Goal: Browse casually: Explore the website without a specific task or goal

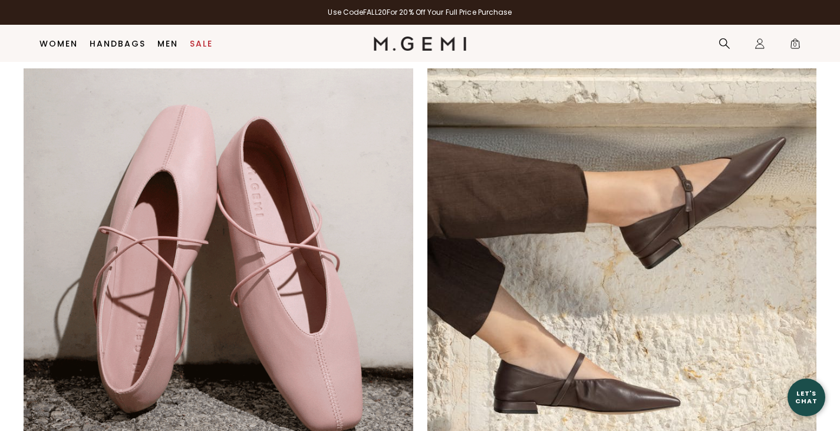
scroll to position [733, 0]
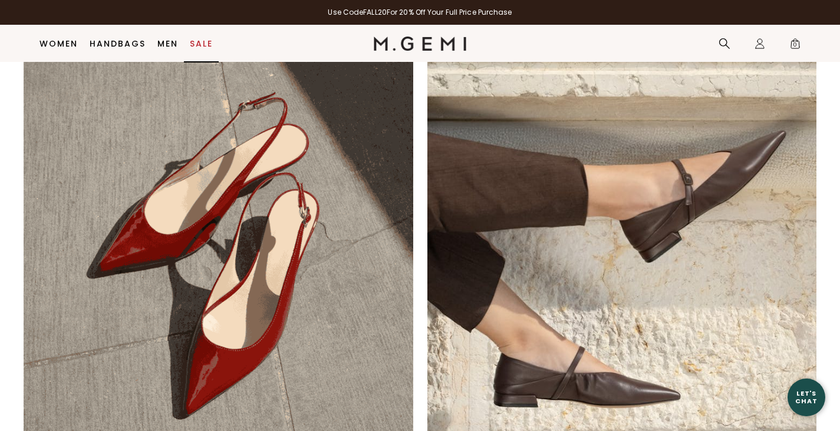
click at [200, 45] on link "Sale" at bounding box center [201, 43] width 23 height 9
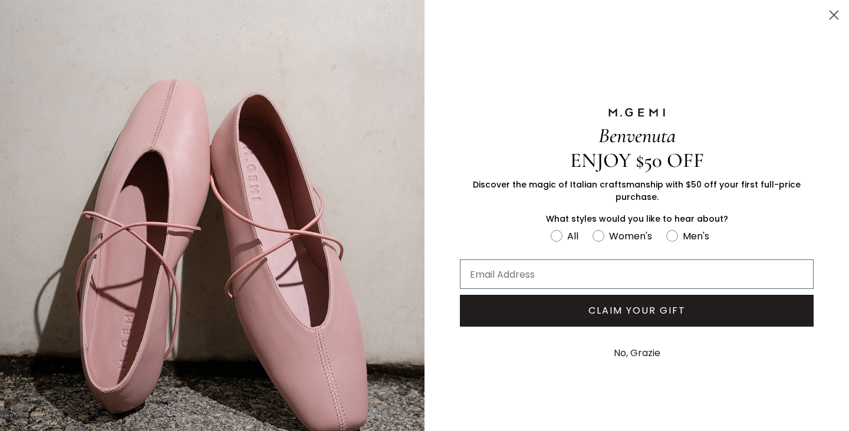
click at [824, 16] on circle "Close dialog" at bounding box center [833, 14] width 19 height 19
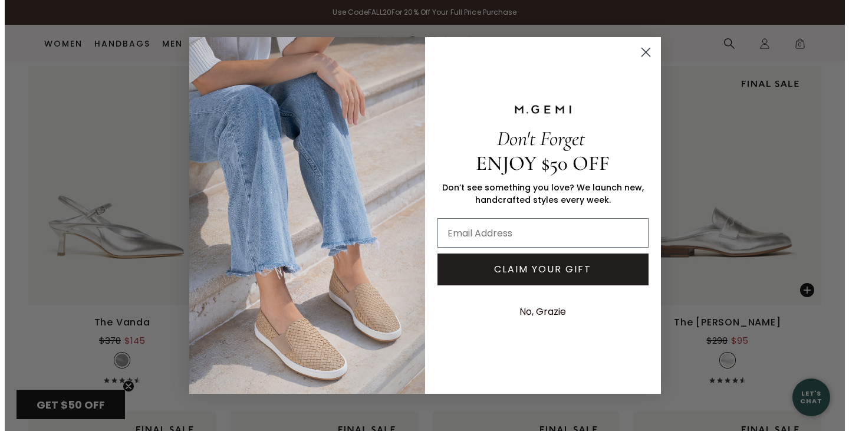
scroll to position [3991, 0]
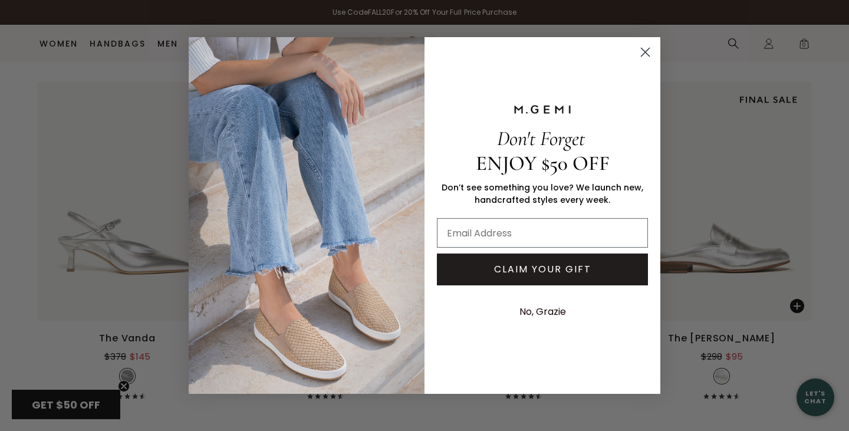
click at [645, 61] on circle "Close dialog" at bounding box center [644, 51] width 19 height 19
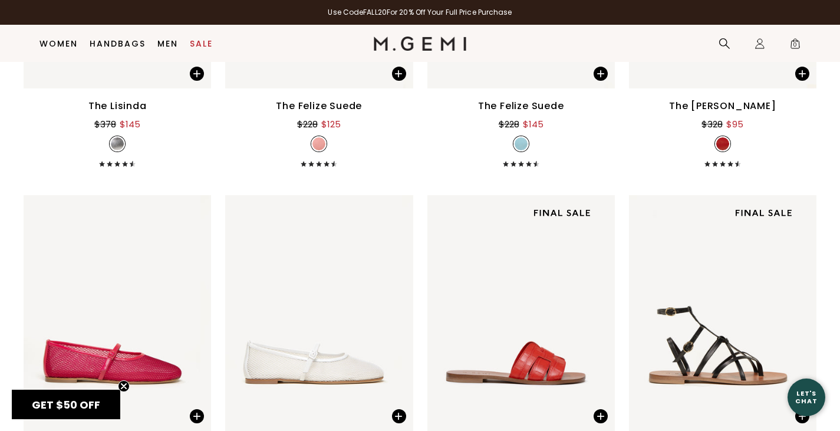
scroll to position [5063, 0]
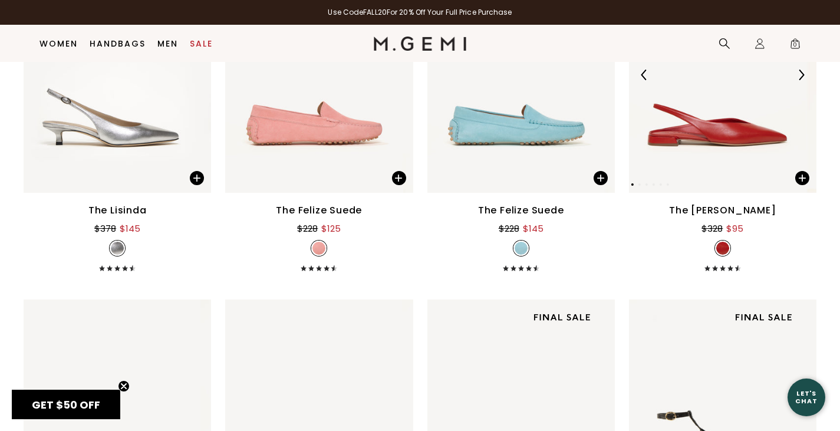
click at [796, 80] on img at bounding box center [801, 75] width 11 height 11
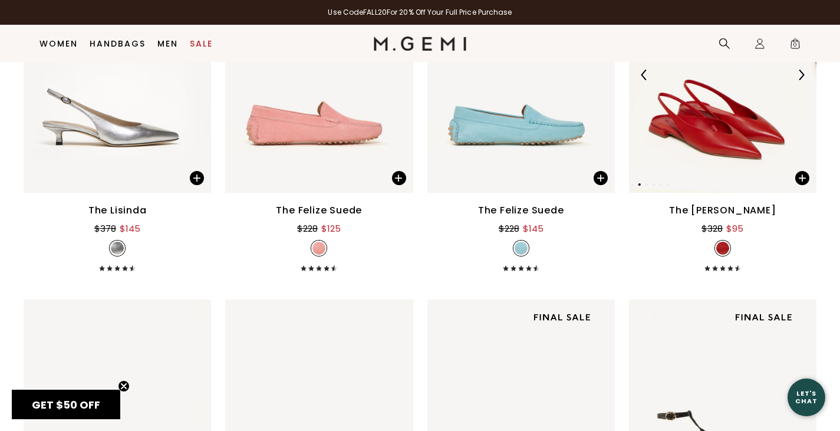
click at [796, 80] on img at bounding box center [801, 75] width 11 height 11
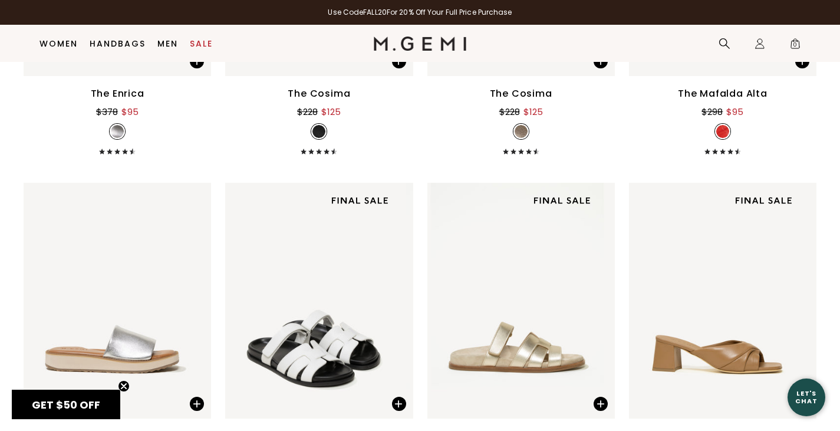
scroll to position [6114, 0]
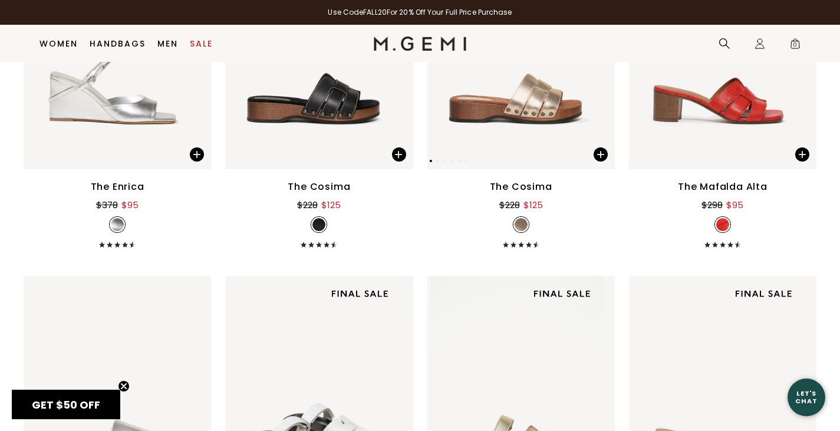
click at [594, 57] on img at bounding box center [599, 51] width 11 height 11
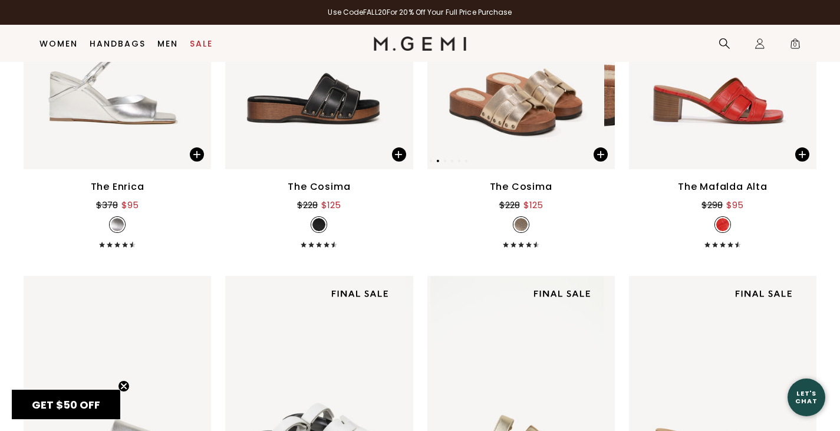
click at [594, 57] on img at bounding box center [599, 51] width 11 height 11
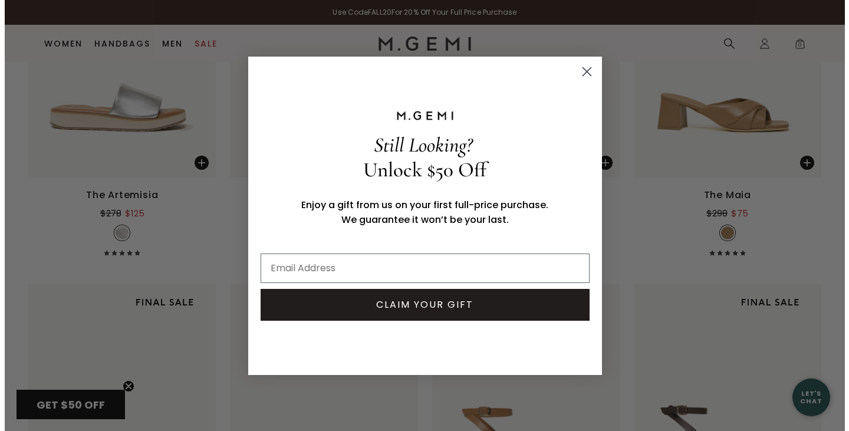
scroll to position [6560, 0]
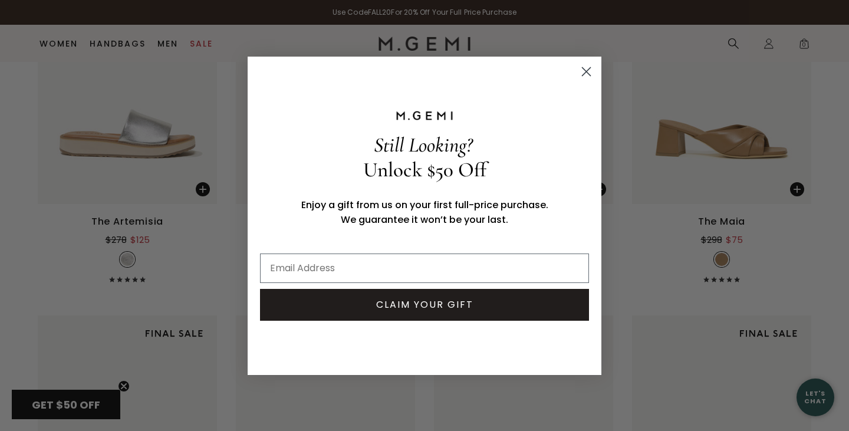
drag, startPoint x: 843, startPoint y: 334, endPoint x: 846, endPoint y: 381, distance: 47.3
click at [590, 71] on circle "Close dialog" at bounding box center [585, 70] width 19 height 19
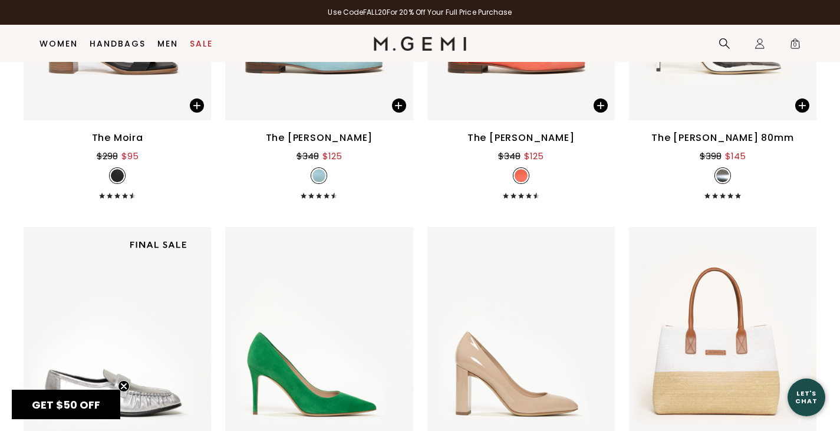
scroll to position [7059, 0]
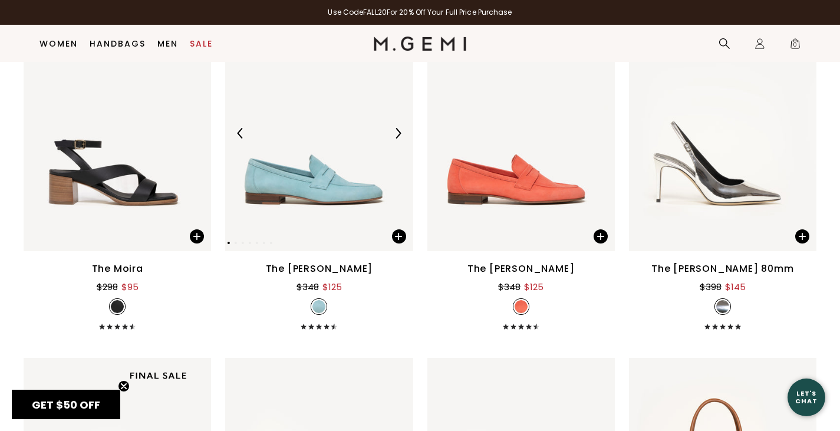
click at [395, 139] on img at bounding box center [398, 133] width 11 height 11
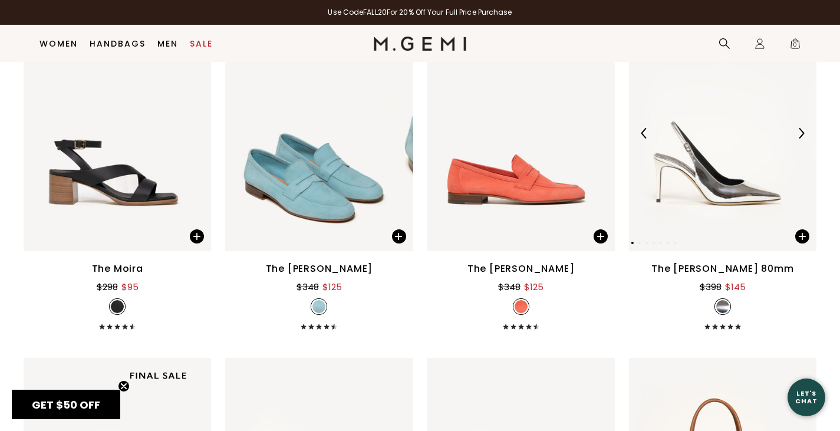
click at [796, 139] on img at bounding box center [801, 133] width 11 height 11
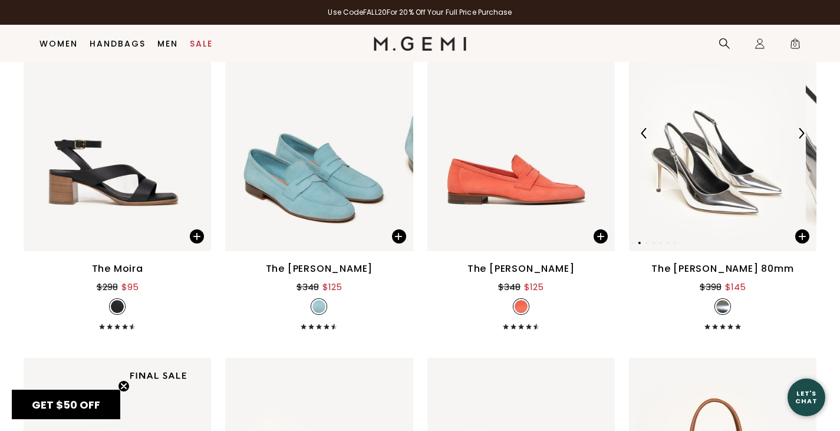
click at [796, 139] on img at bounding box center [801, 133] width 11 height 11
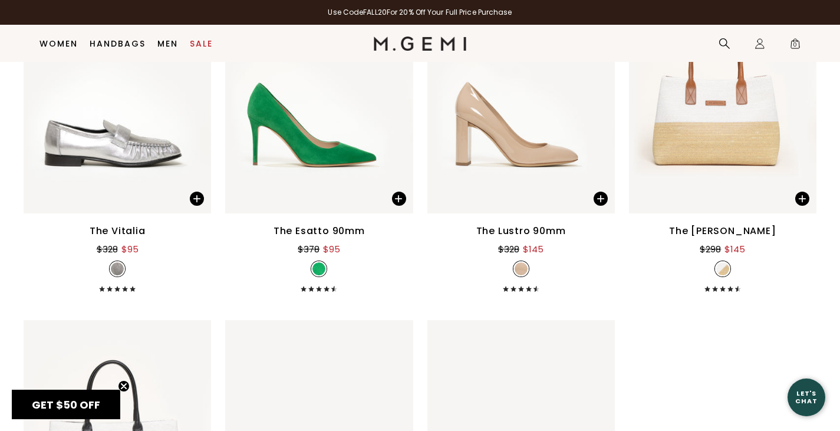
scroll to position [7452, 0]
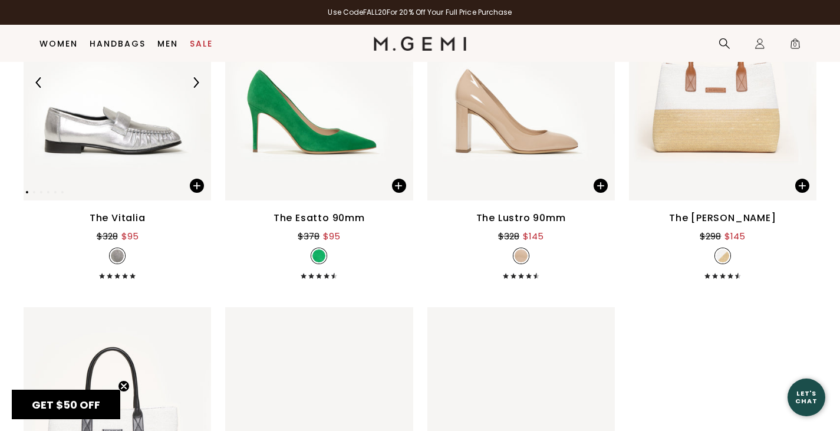
click at [205, 92] on div at bounding box center [195, 82] width 19 height 19
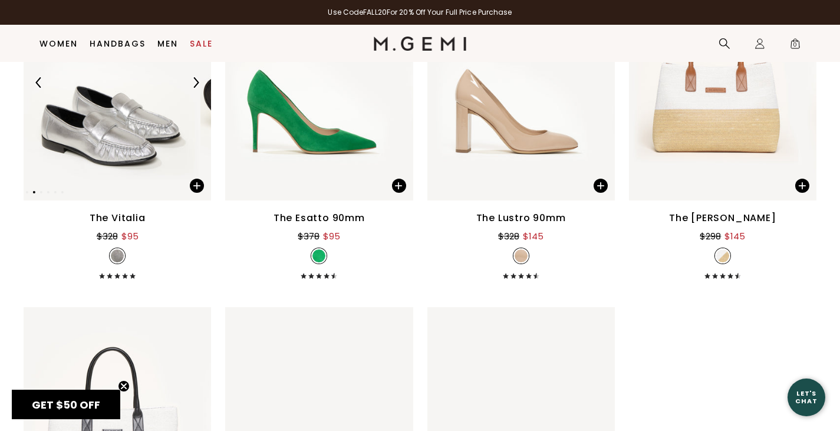
click at [205, 92] on div at bounding box center [195, 82] width 19 height 19
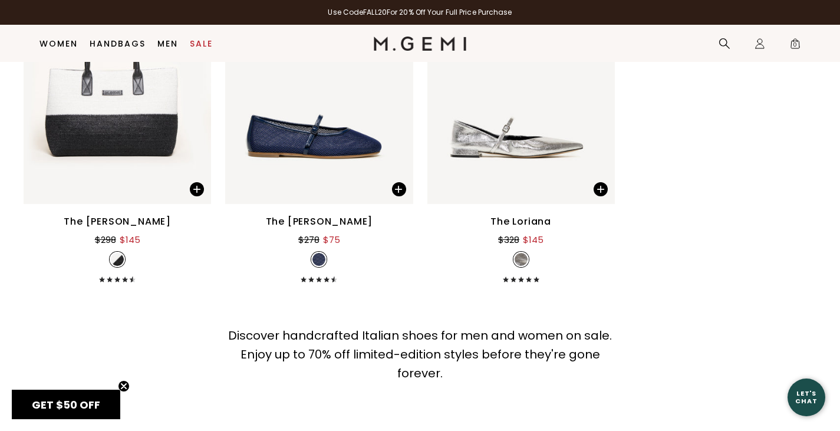
scroll to position [7907, 0]
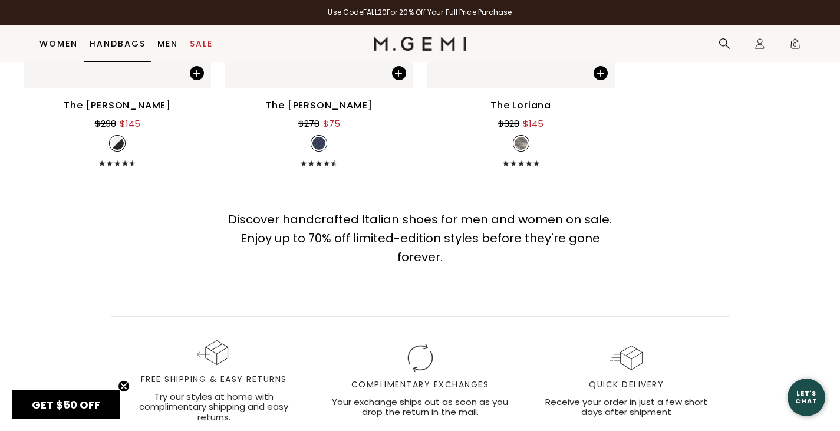
click at [119, 39] on link "Handbags" at bounding box center [118, 43] width 56 height 9
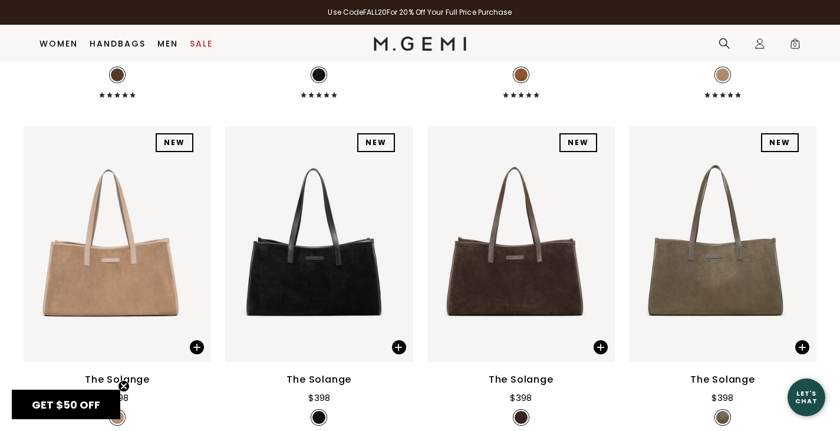
scroll to position [462, 0]
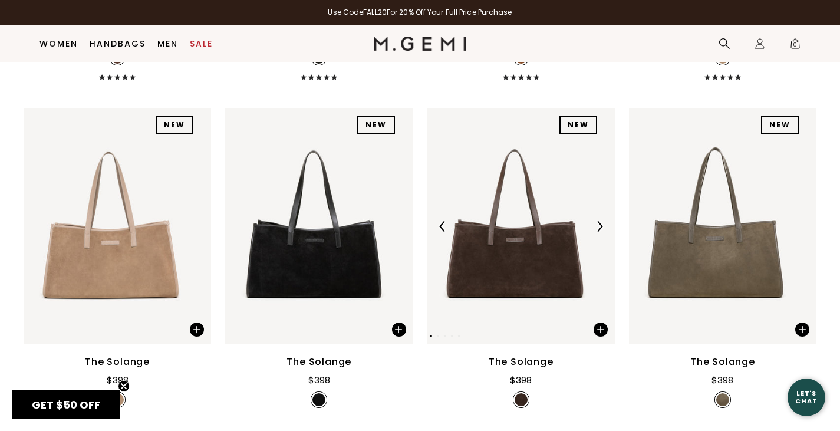
click at [594, 230] on img at bounding box center [599, 226] width 11 height 11
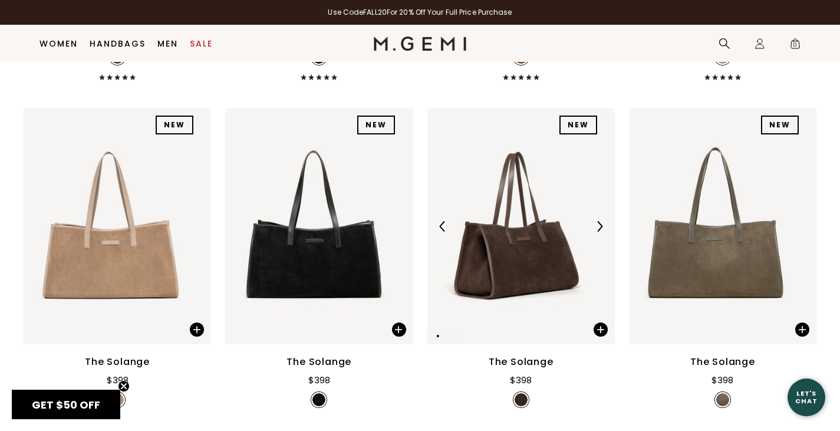
click at [595, 230] on img at bounding box center [599, 226] width 11 height 11
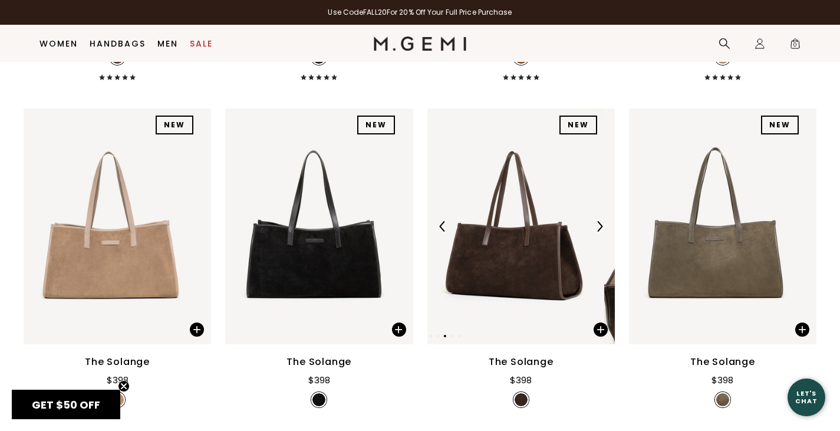
click at [595, 230] on img at bounding box center [599, 226] width 11 height 11
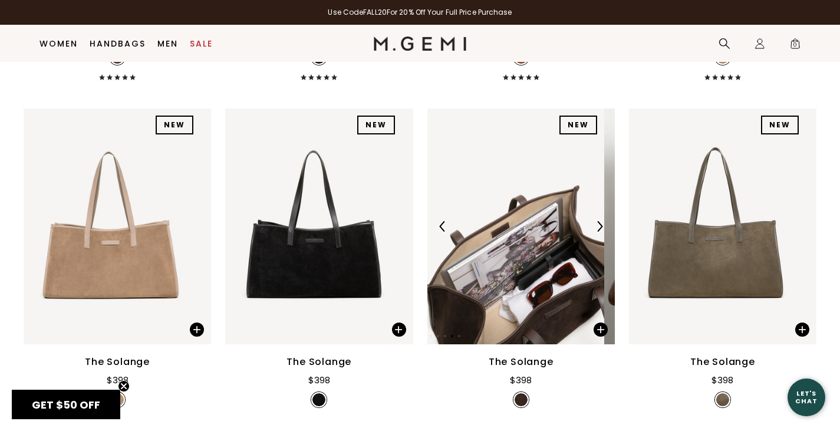
click at [595, 230] on img at bounding box center [599, 226] width 11 height 11
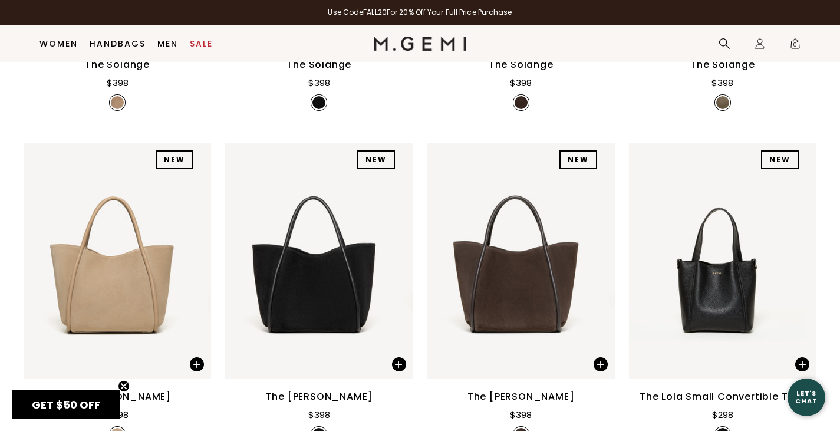
scroll to position [873, 0]
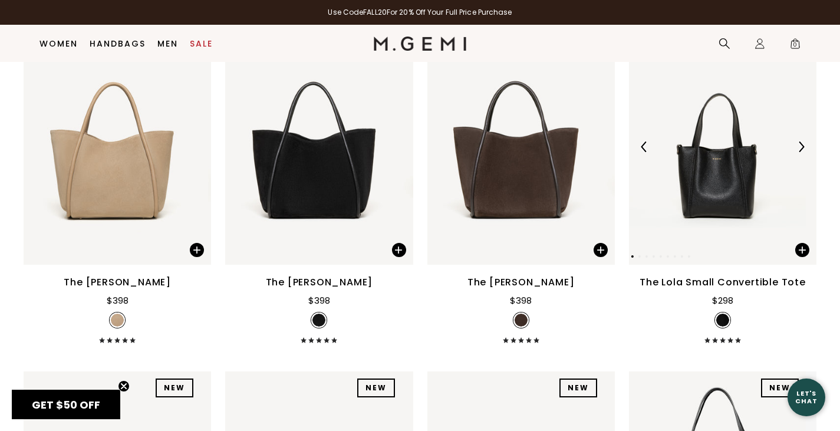
click at [796, 152] on img at bounding box center [801, 146] width 11 height 11
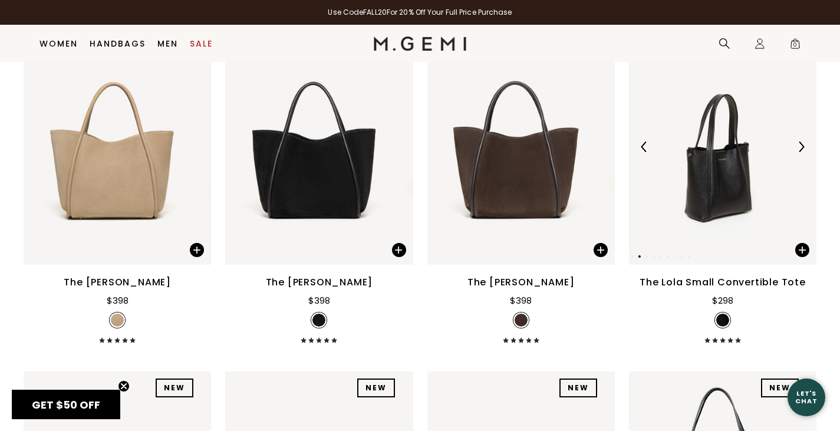
click at [796, 152] on img at bounding box center [801, 146] width 11 height 11
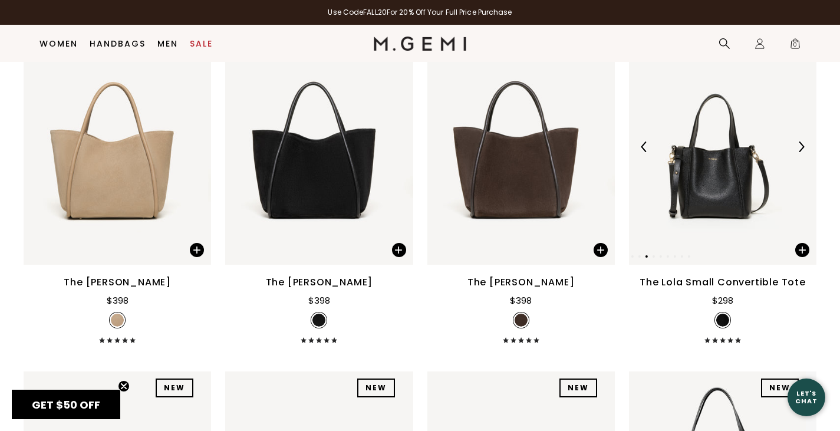
click at [796, 152] on img at bounding box center [801, 146] width 11 height 11
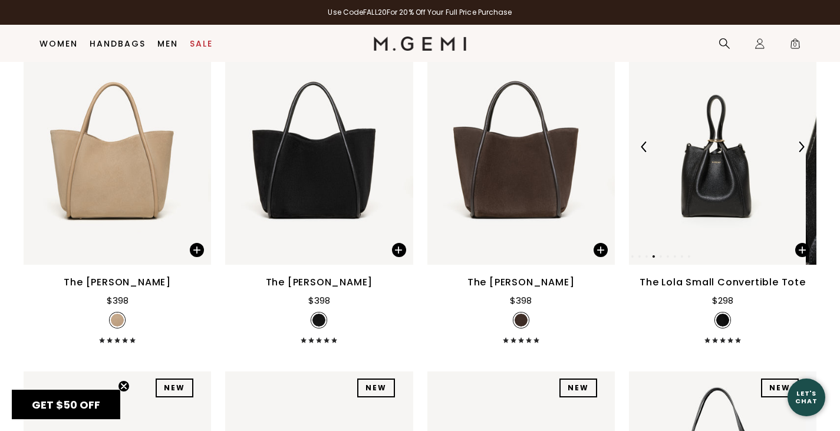
click at [796, 152] on img at bounding box center [801, 146] width 11 height 11
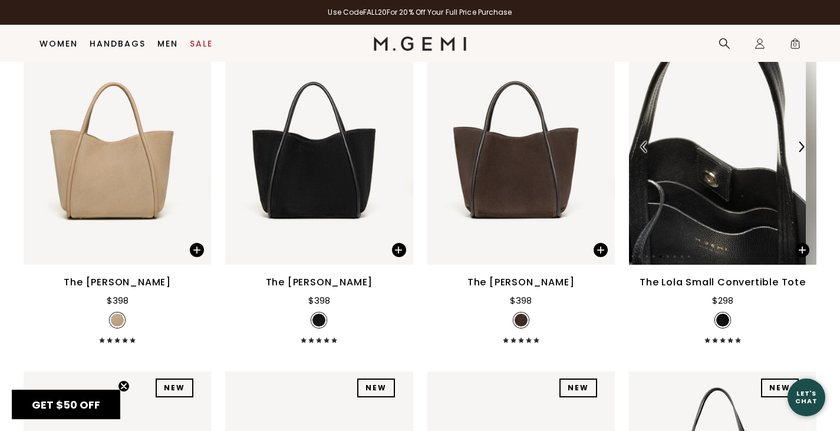
click at [796, 152] on img at bounding box center [801, 146] width 11 height 11
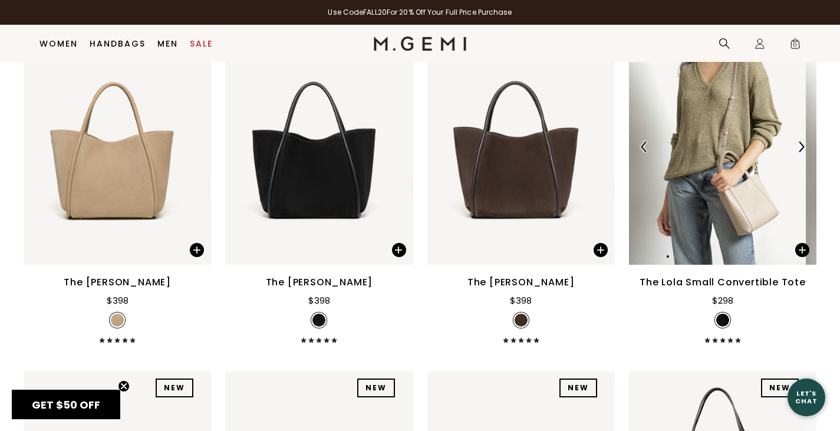
click at [796, 152] on img at bounding box center [801, 146] width 11 height 11
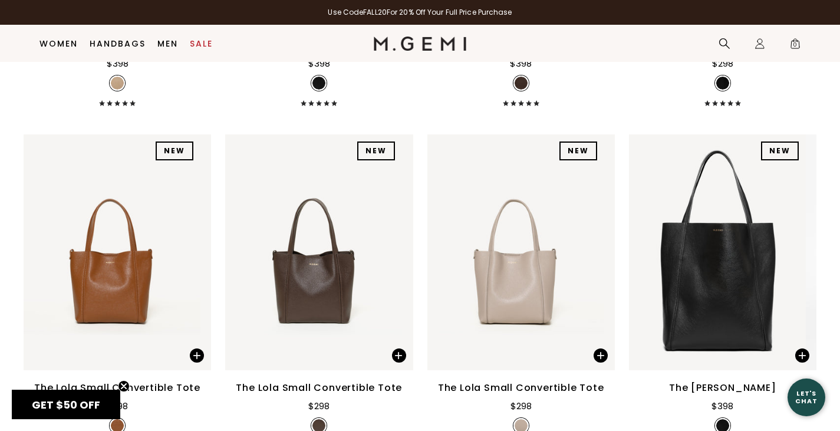
scroll to position [1101, 0]
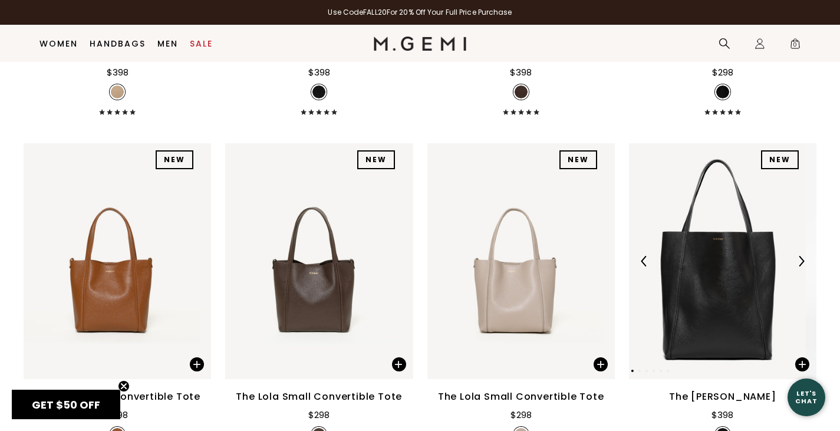
click at [796, 266] on img at bounding box center [801, 261] width 11 height 11
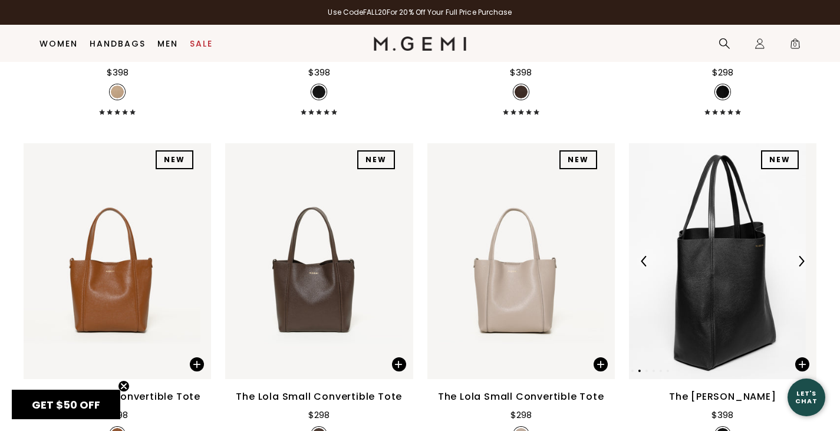
click at [796, 266] on img at bounding box center [801, 261] width 11 height 11
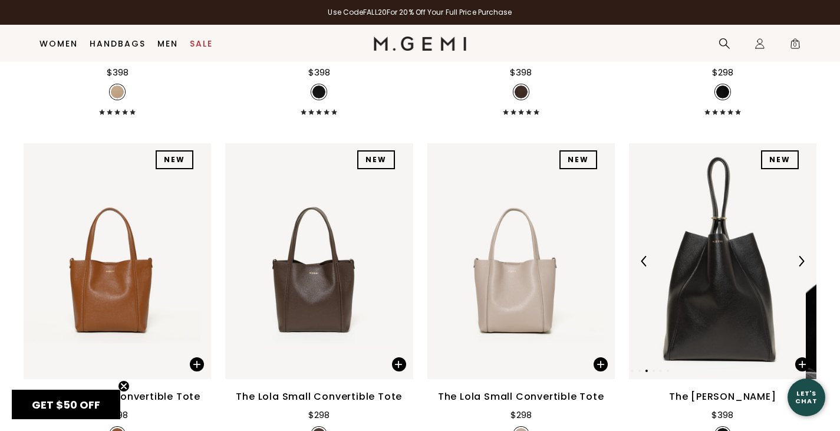
click at [796, 266] on img at bounding box center [801, 261] width 11 height 11
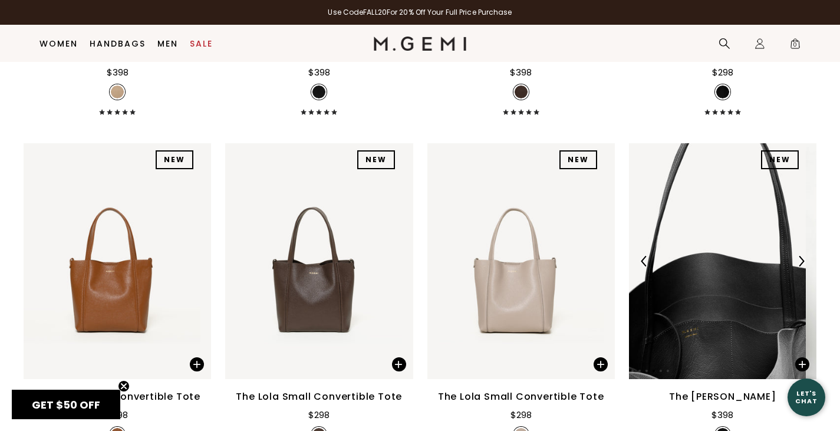
click at [796, 266] on img at bounding box center [801, 261] width 11 height 11
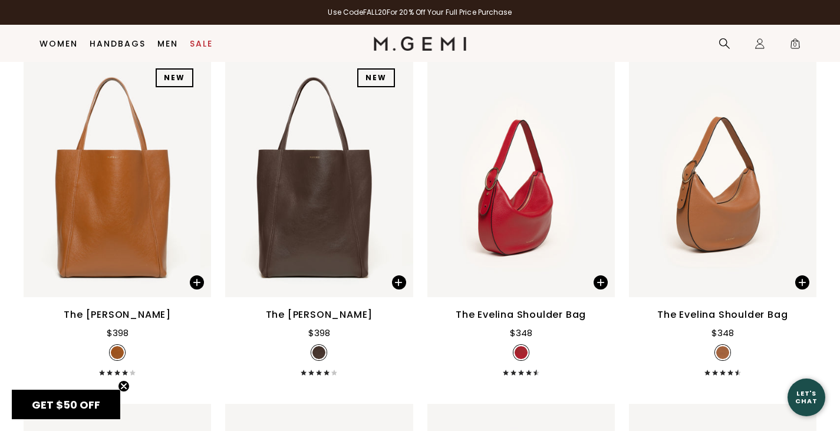
scroll to position [1546, 0]
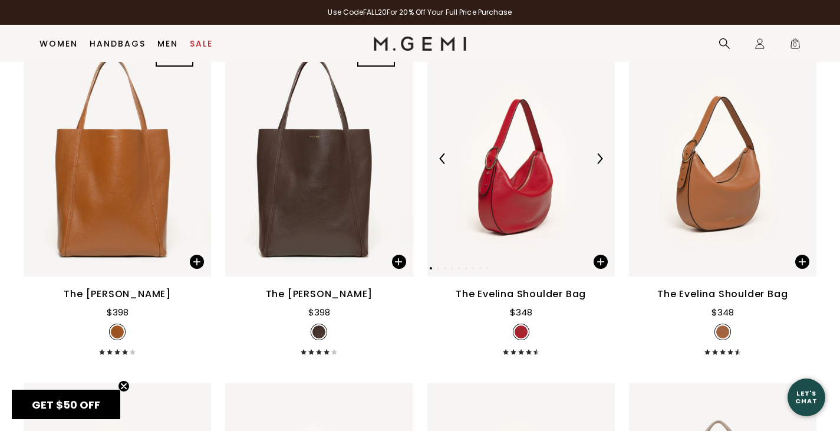
click at [596, 164] on img at bounding box center [599, 158] width 11 height 11
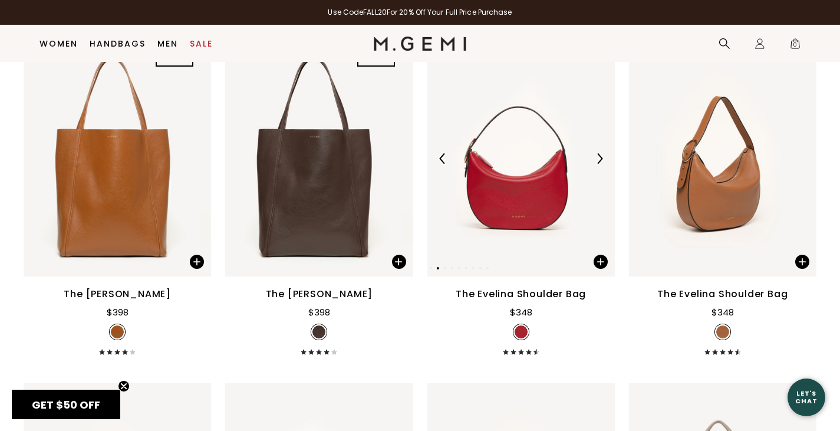
click at [596, 164] on img at bounding box center [599, 158] width 11 height 11
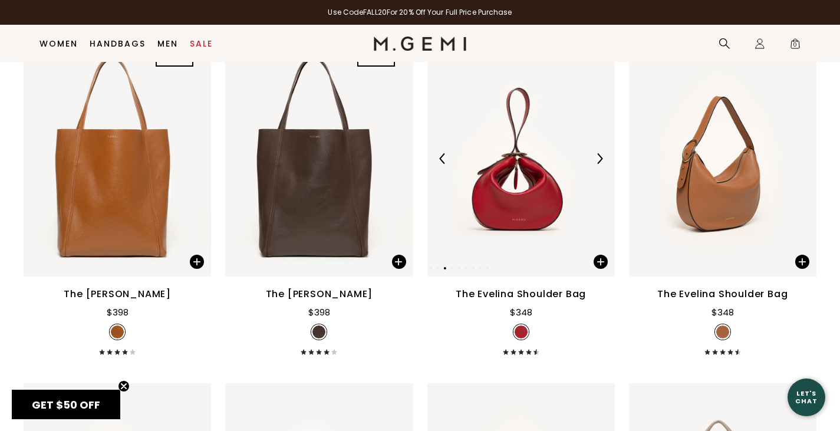
click at [596, 164] on img at bounding box center [599, 158] width 11 height 11
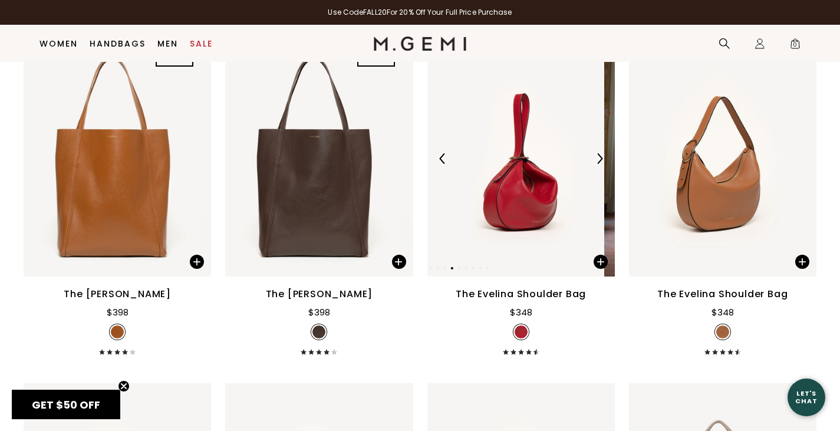
click at [596, 164] on img at bounding box center [599, 158] width 11 height 11
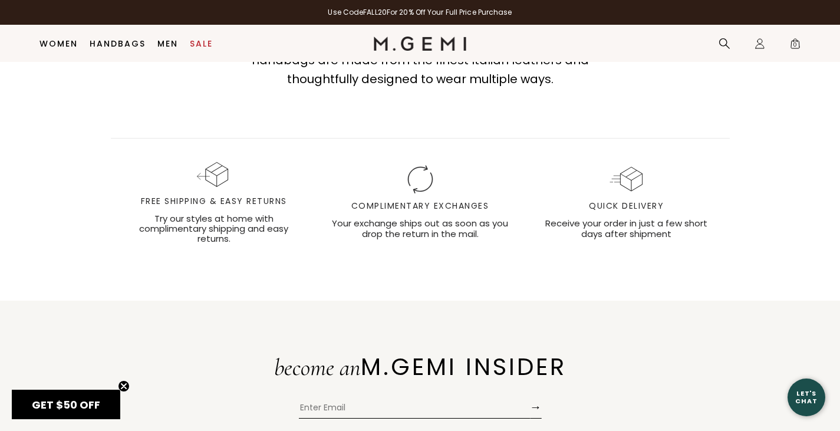
scroll to position [4111, 0]
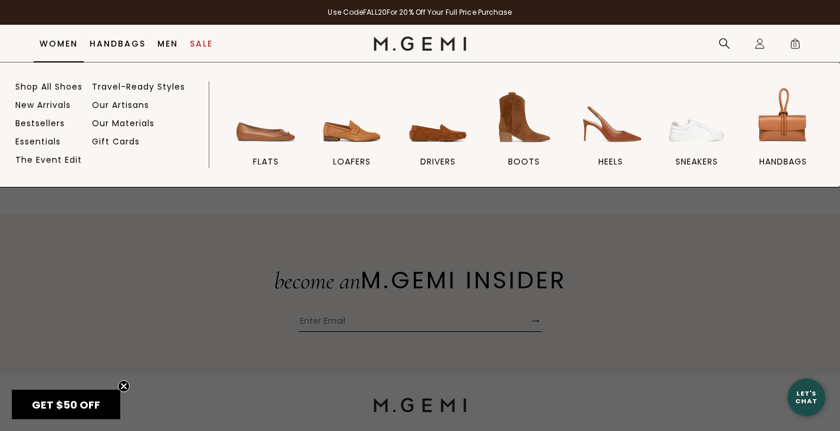
click at [60, 39] on link "Women" at bounding box center [58, 43] width 38 height 9
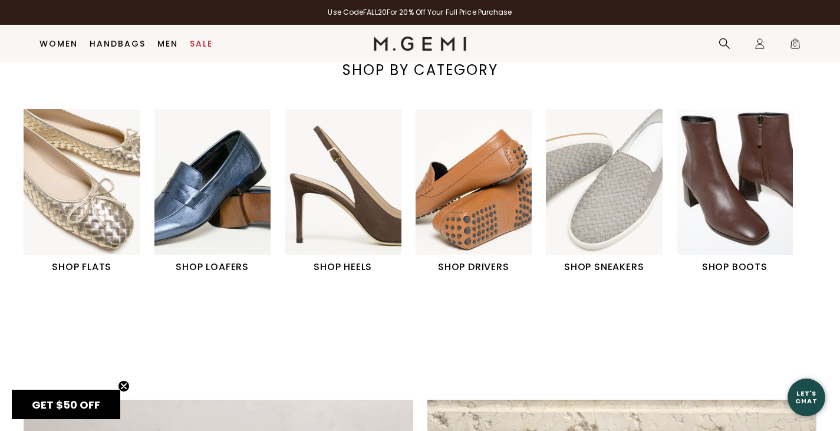
scroll to position [383, 0]
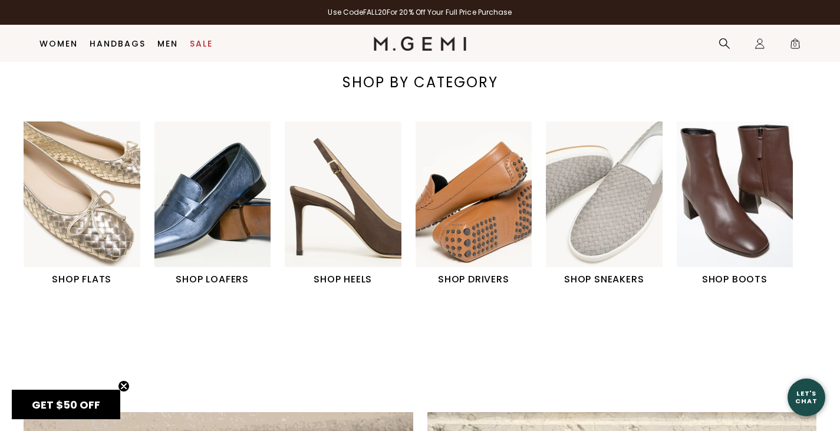
click at [222, 186] on img "2 / 6" at bounding box center [212, 194] width 117 height 146
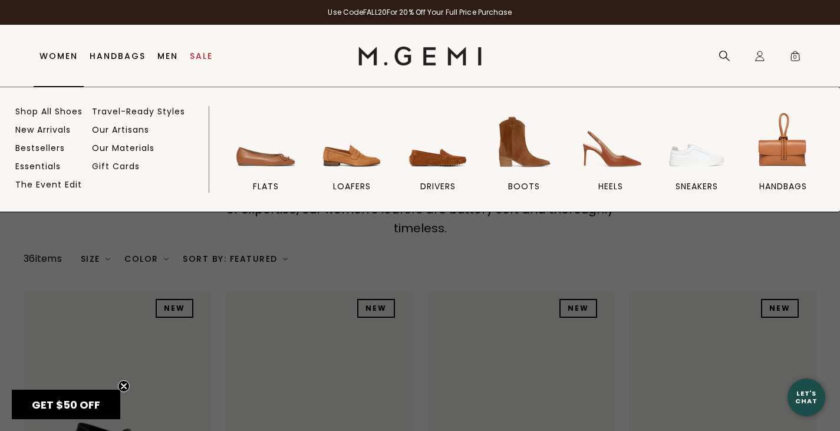
click at [60, 47] on li "Women Shop All Shoes New Arrivals Bestsellers Essentials The Event Edit Travel-…" at bounding box center [59, 56] width 50 height 62
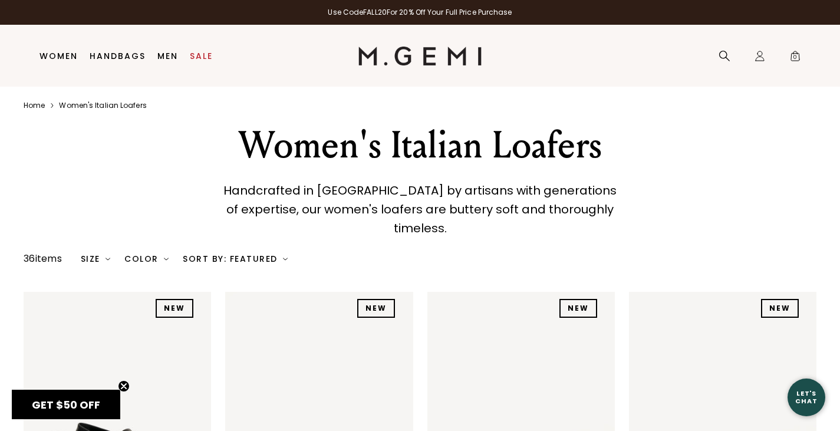
click at [44, 103] on link "Home" at bounding box center [34, 105] width 21 height 9
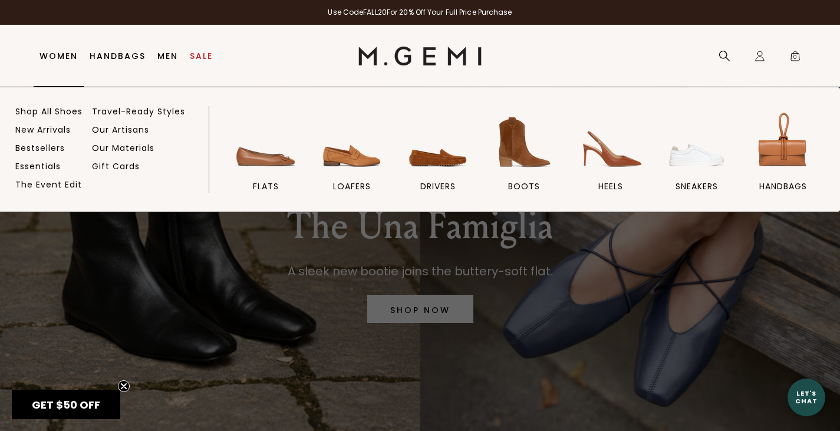
click at [58, 55] on link "Women" at bounding box center [58, 55] width 38 height 9
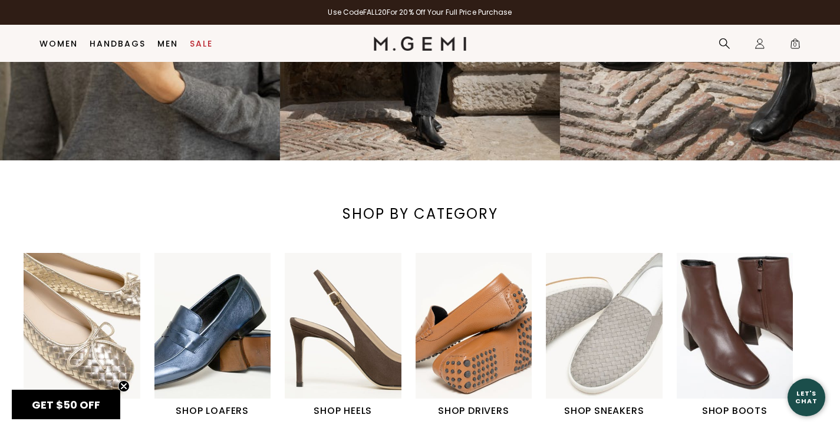
scroll to position [304, 0]
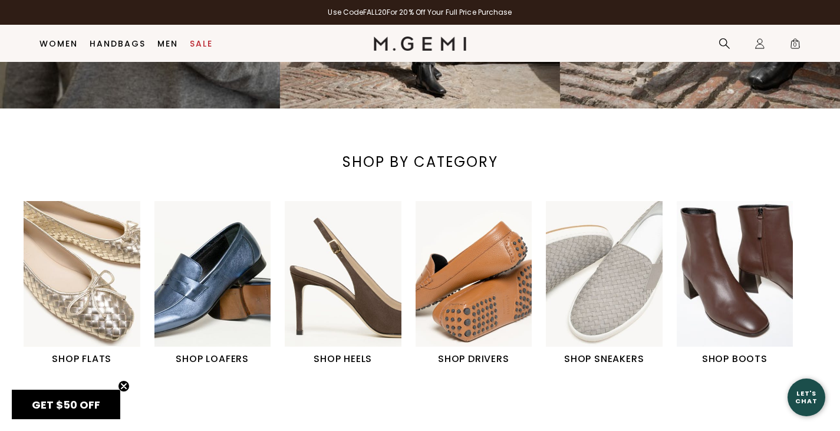
click at [100, 288] on img "1 / 6" at bounding box center [82, 274] width 117 height 146
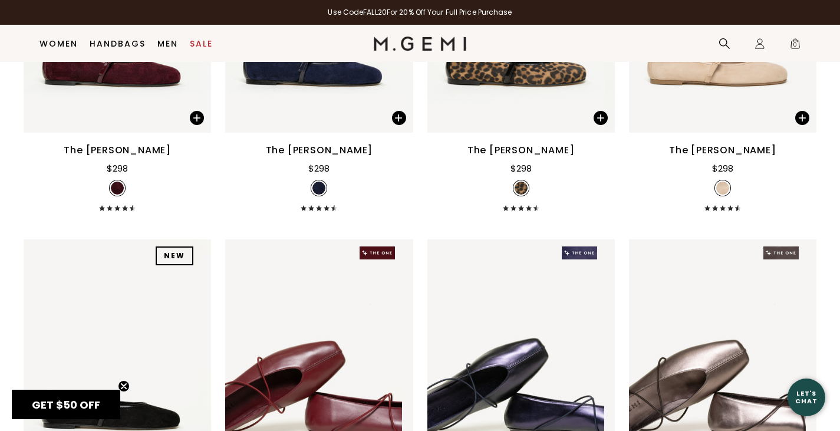
scroll to position [1963, 0]
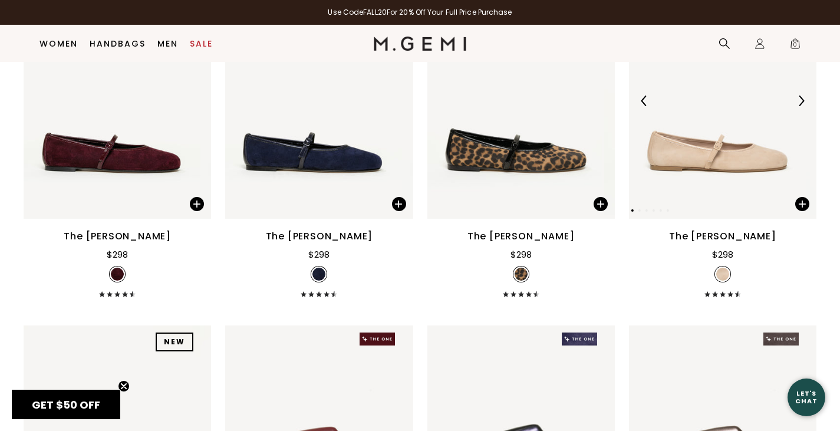
click at [796, 106] on img at bounding box center [801, 100] width 11 height 11
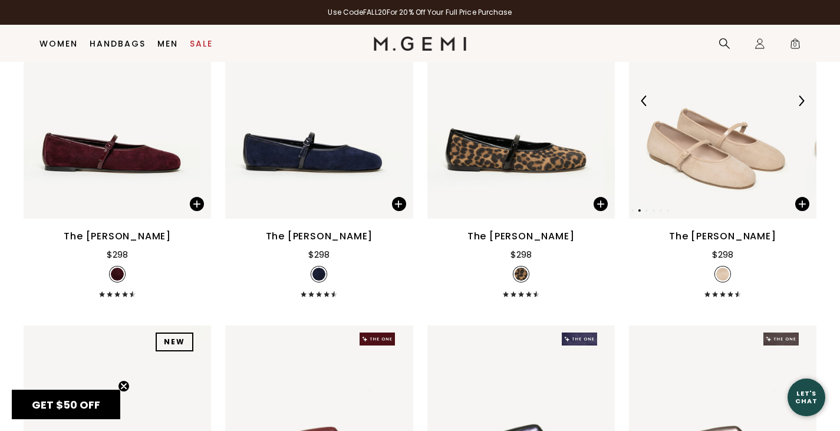
click at [796, 106] on img at bounding box center [801, 100] width 11 height 11
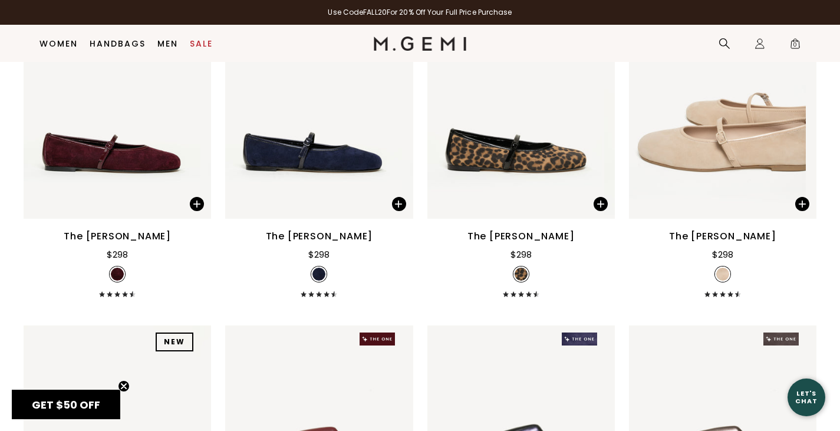
scroll to position [2270, 0]
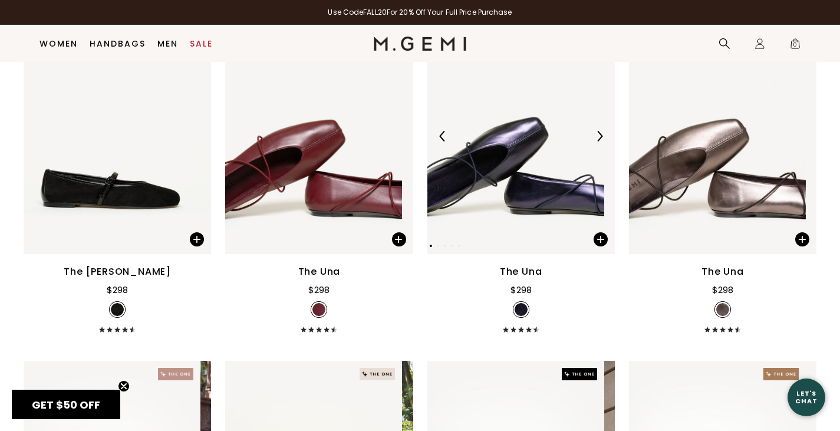
click at [596, 141] on img at bounding box center [599, 136] width 11 height 11
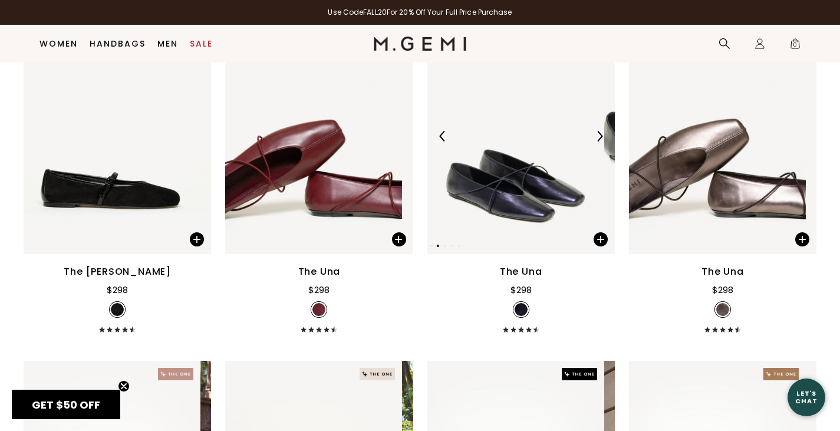
click at [596, 141] on img at bounding box center [599, 136] width 11 height 11
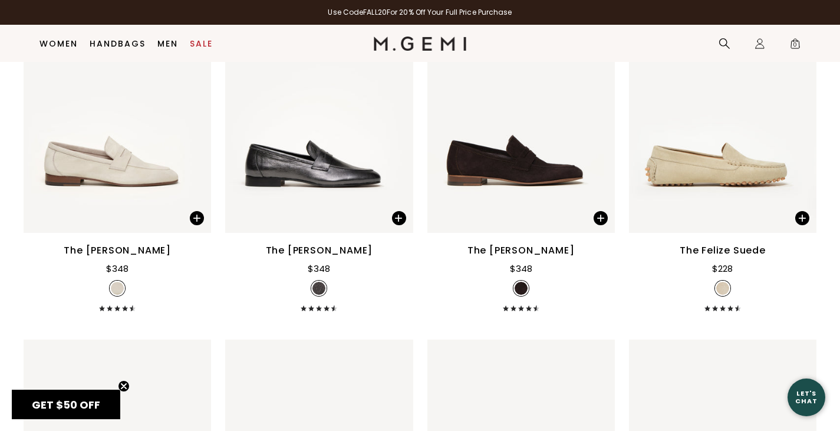
scroll to position [5112, 0]
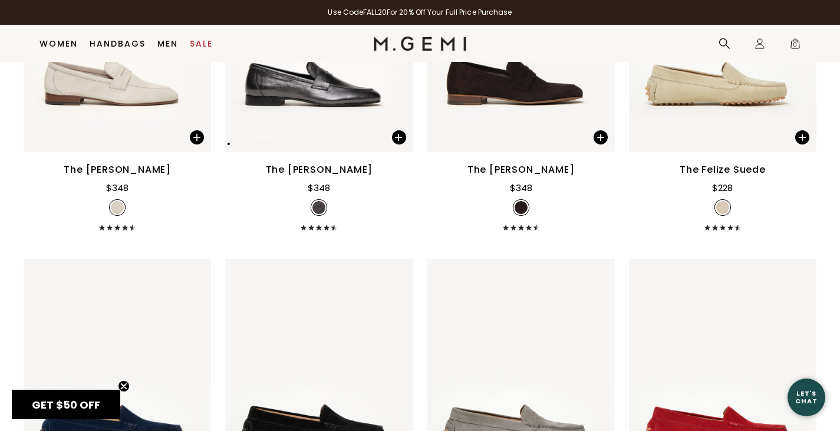
click at [396, 39] on img at bounding box center [398, 34] width 11 height 11
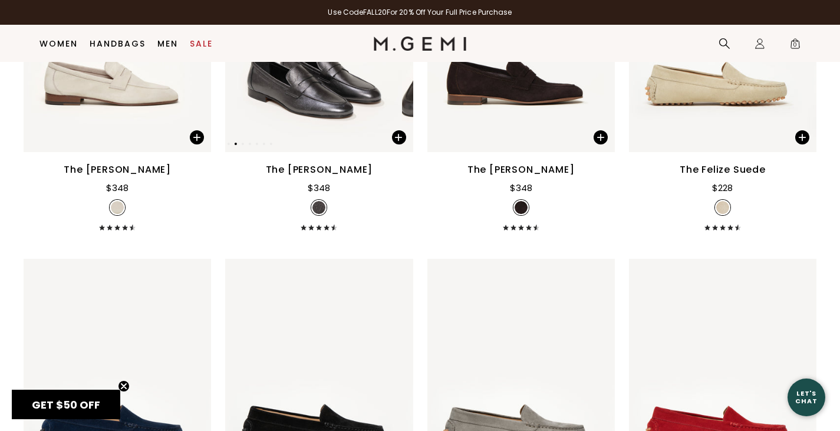
click at [396, 39] on img at bounding box center [398, 34] width 11 height 11
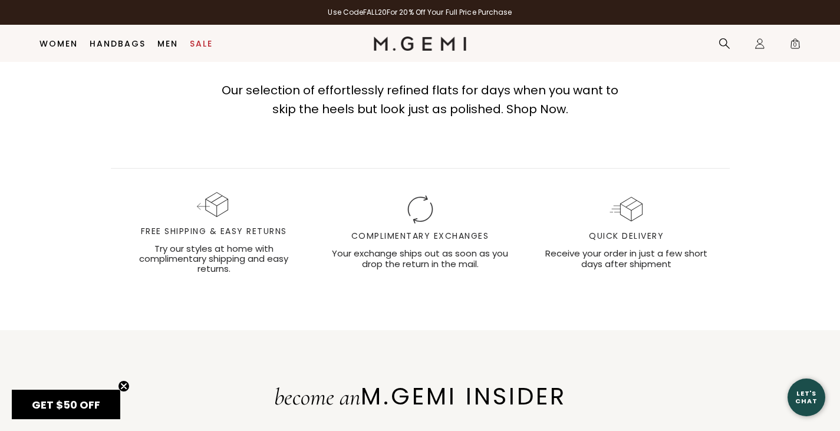
scroll to position [0, 0]
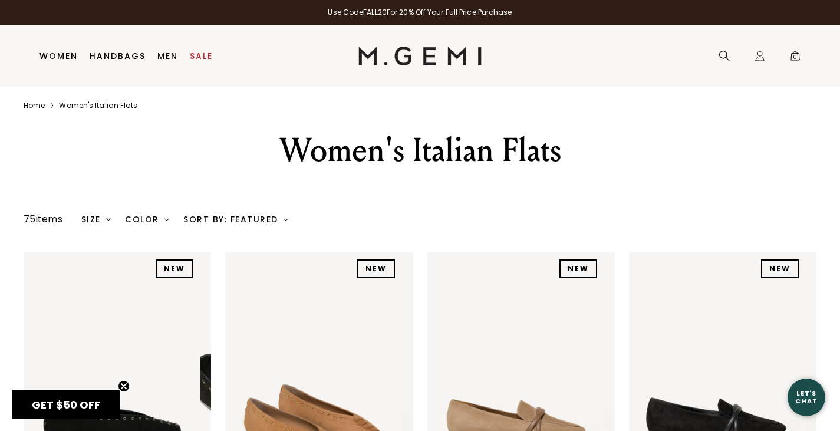
click at [44, 106] on link "Home" at bounding box center [34, 105] width 21 height 9
